Goal: Navigation & Orientation: Find specific page/section

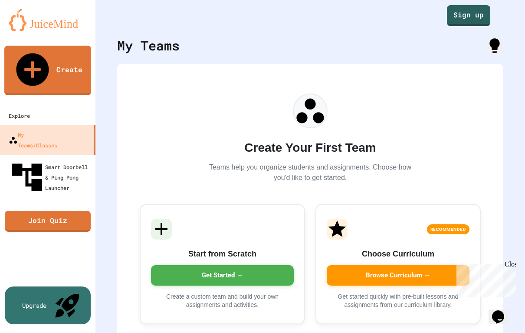
click at [480, 13] on link "Sign up" at bounding box center [468, 15] width 43 height 21
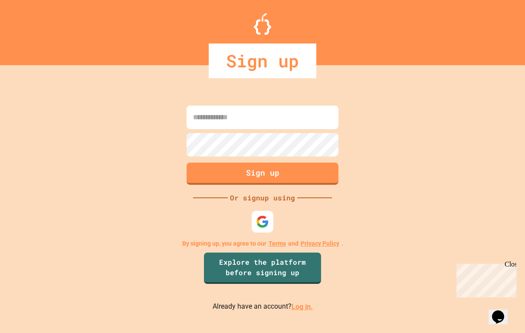
click at [268, 222] on img at bounding box center [262, 221] width 13 height 13
click at [262, 226] on img at bounding box center [262, 221] width 13 height 13
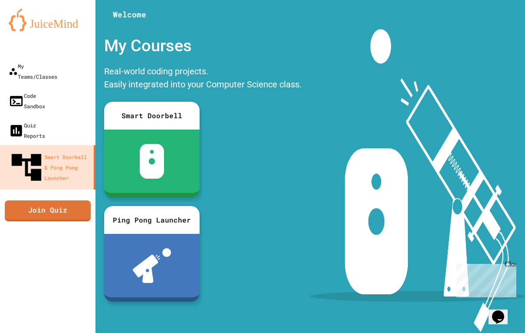
click at [38, 66] on div "My Teams/Classes" at bounding box center [33, 71] width 49 height 21
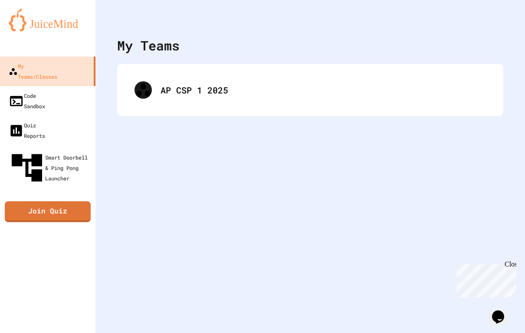
click at [256, 96] on div "AP CSP 1 2025" at bounding box center [310, 90] width 369 height 35
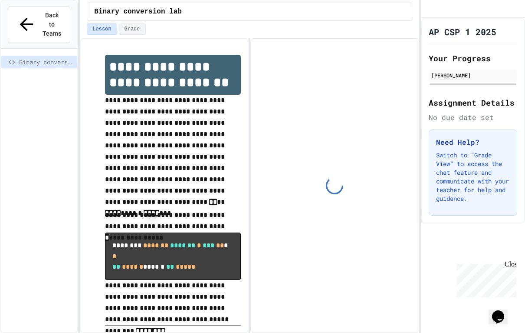
scroll to position [25, 0]
